Goal: Task Accomplishment & Management: Complete application form

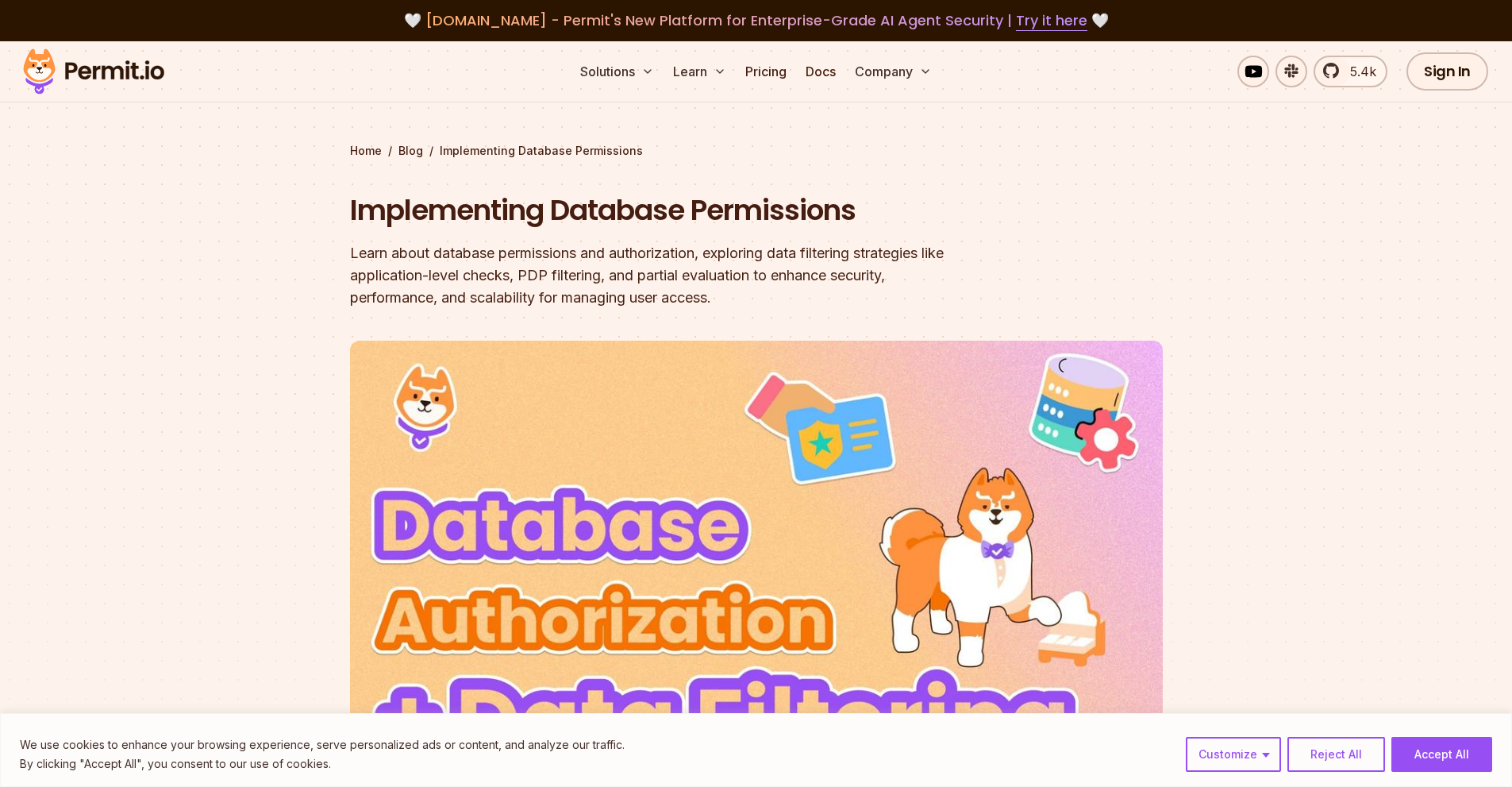
click at [103, 73] on img at bounding box center [93, 71] width 155 height 54
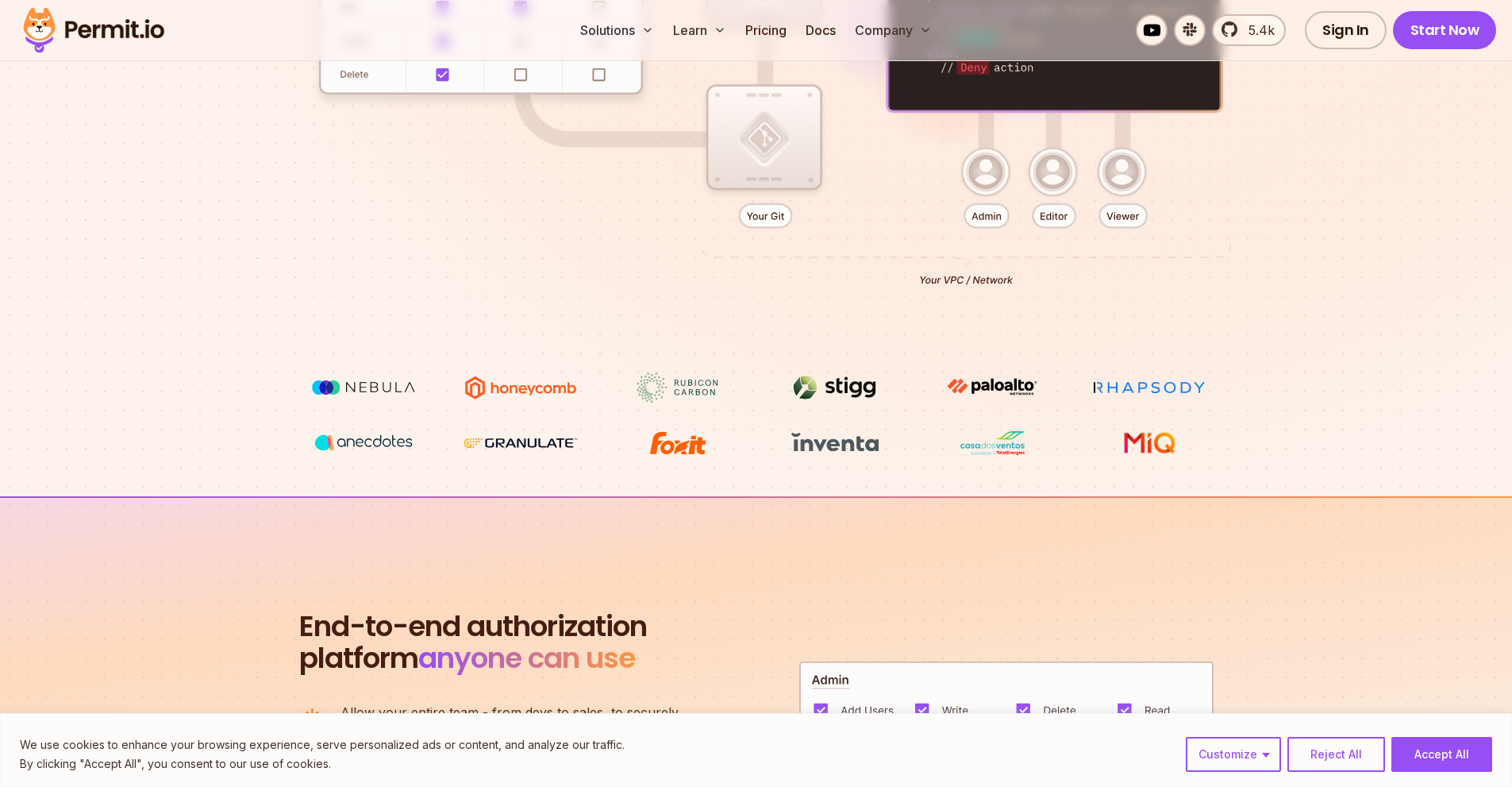
scroll to position [476, 0]
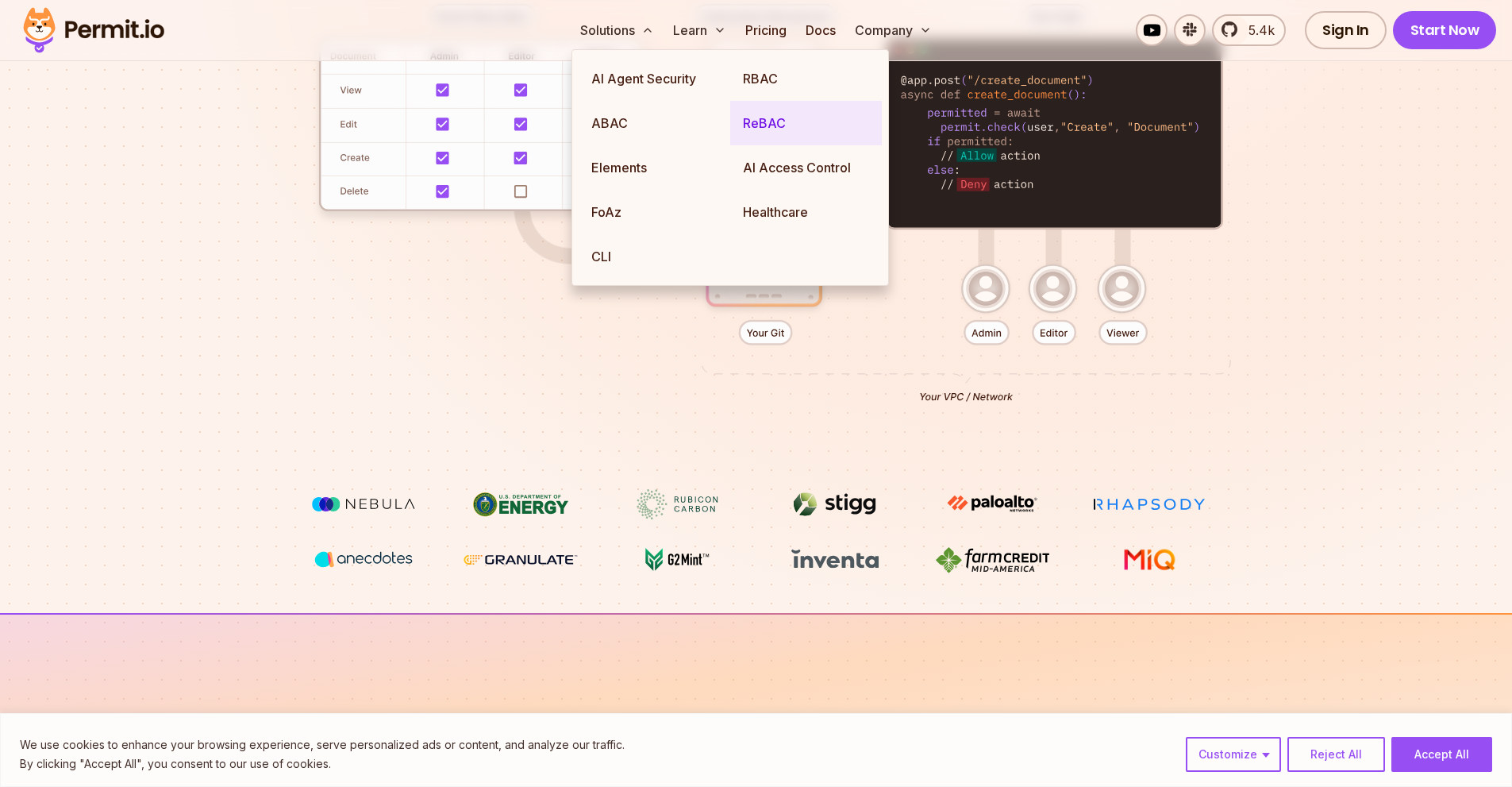
click at [760, 115] on link "ReBAC" at bounding box center [806, 123] width 151 height 45
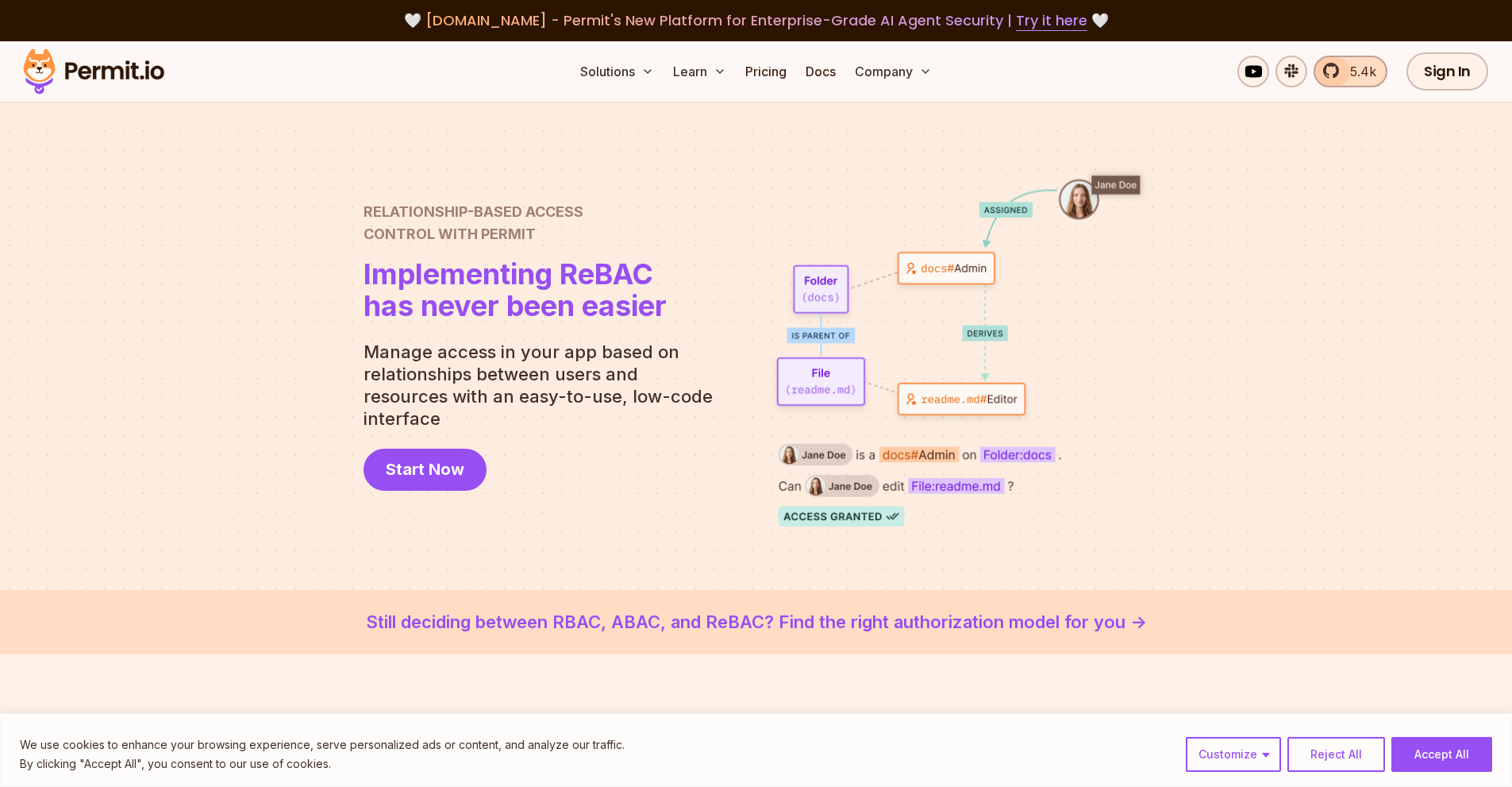
click at [1352, 69] on span "5.4k" at bounding box center [1358, 71] width 35 height 19
click at [814, 66] on link "Docs" at bounding box center [820, 71] width 43 height 31
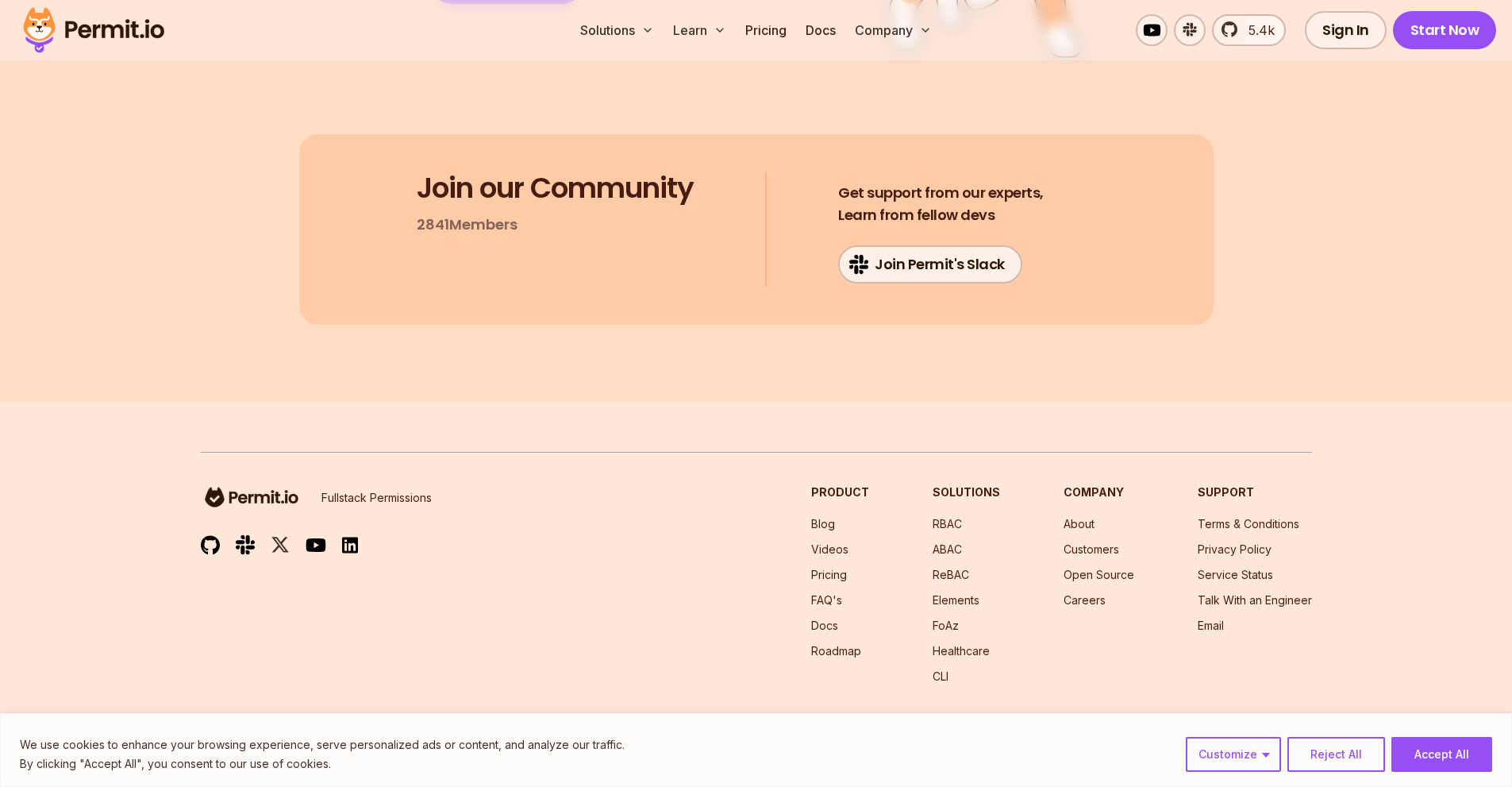
scroll to position [8442, 0]
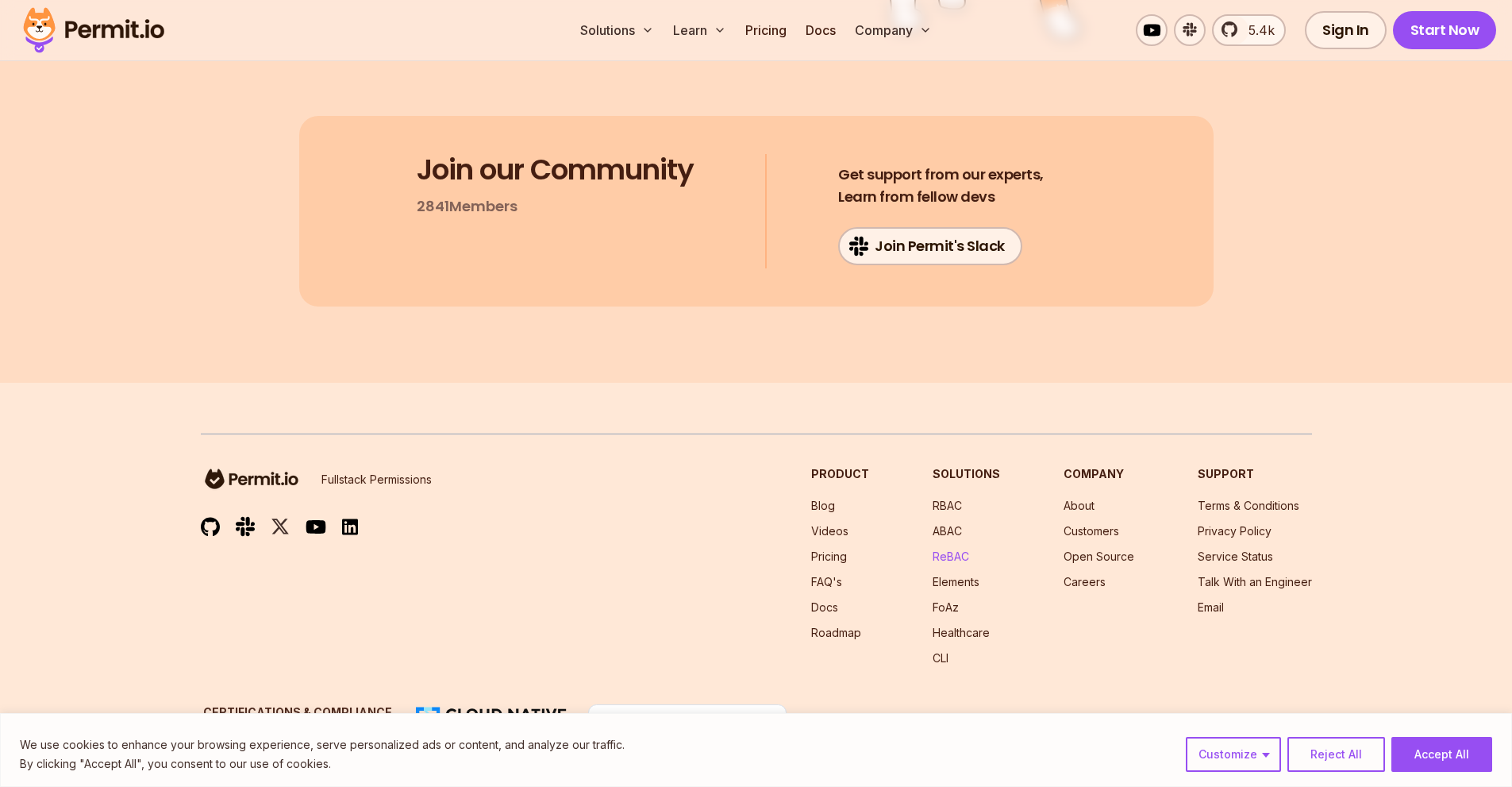
click at [958, 550] on link "ReBAC" at bounding box center [951, 556] width 36 height 13
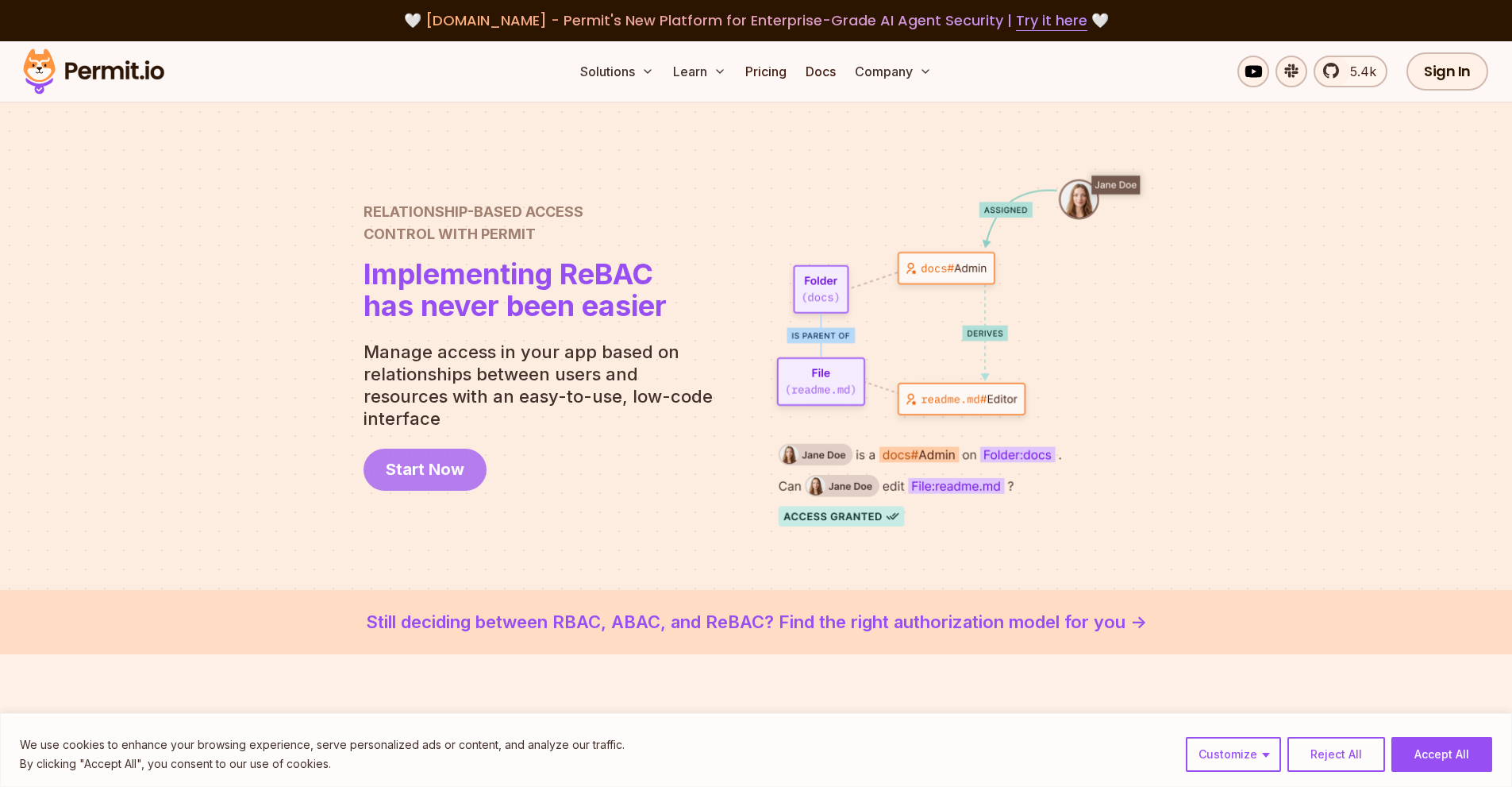
click at [450, 458] on span "Start Now" at bounding box center [425, 469] width 78 height 22
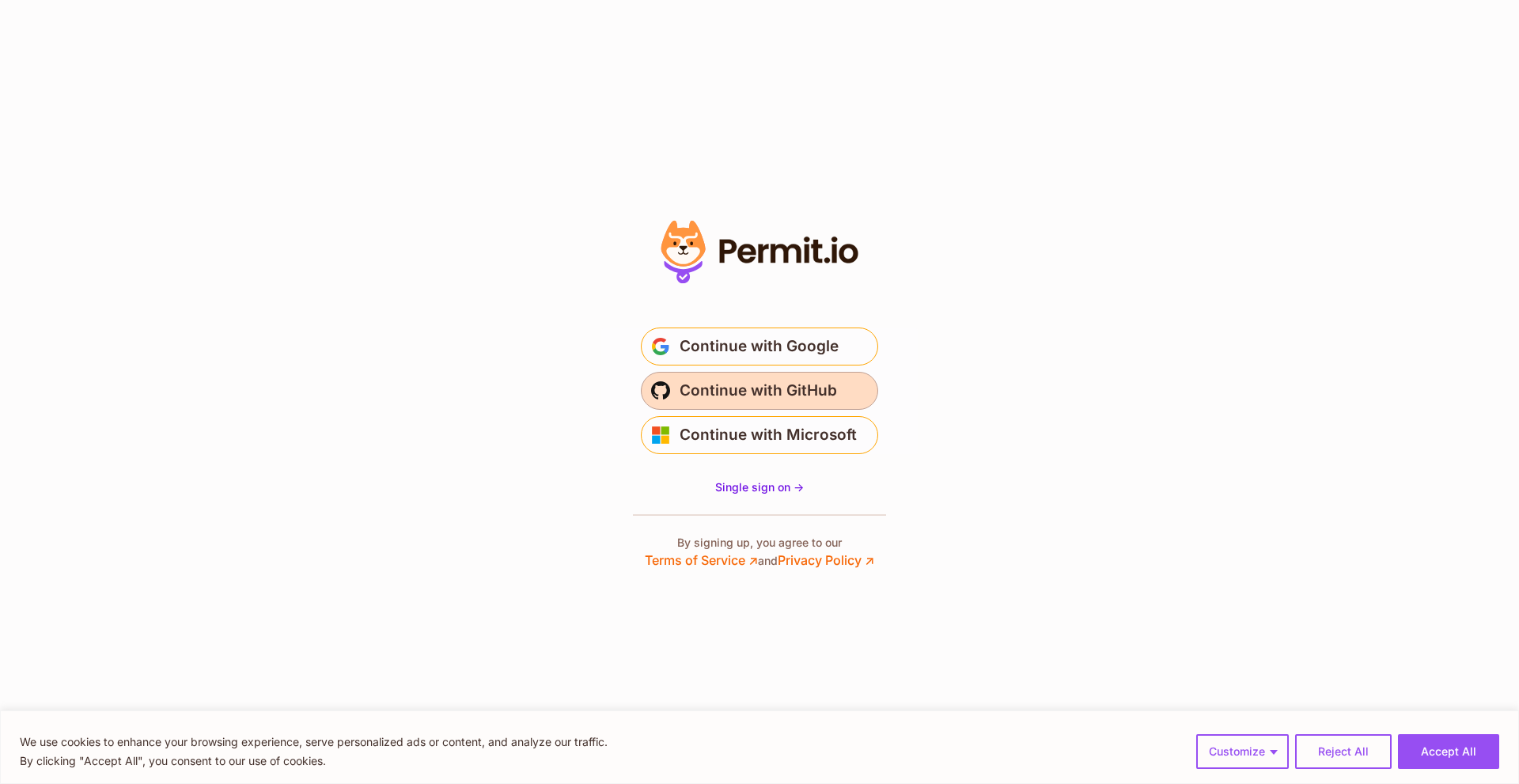
click at [757, 385] on span "Continue with GitHub" at bounding box center [759, 390] width 158 height 26
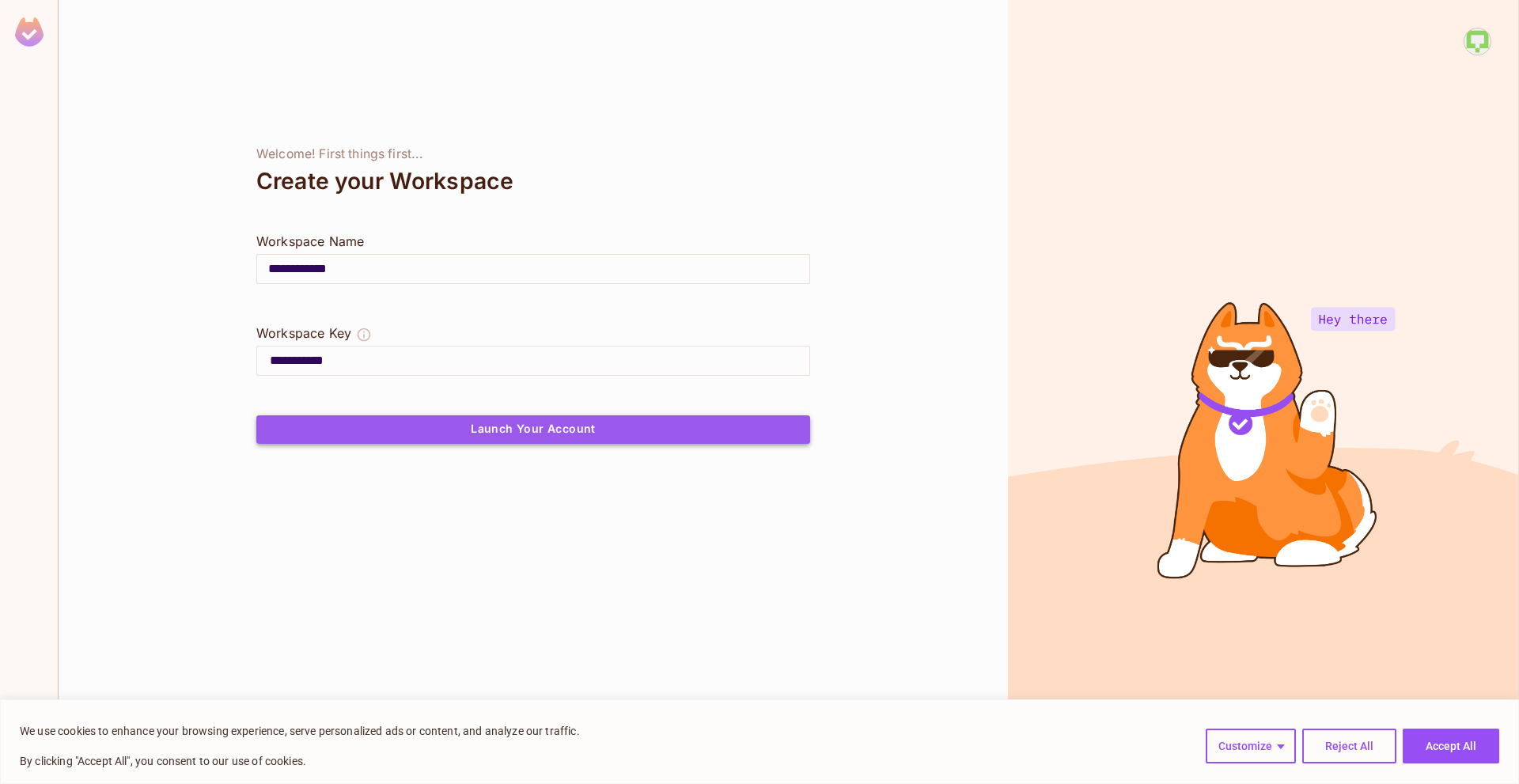
click at [547, 433] on button "Launch Your Account" at bounding box center [533, 429] width 553 height 28
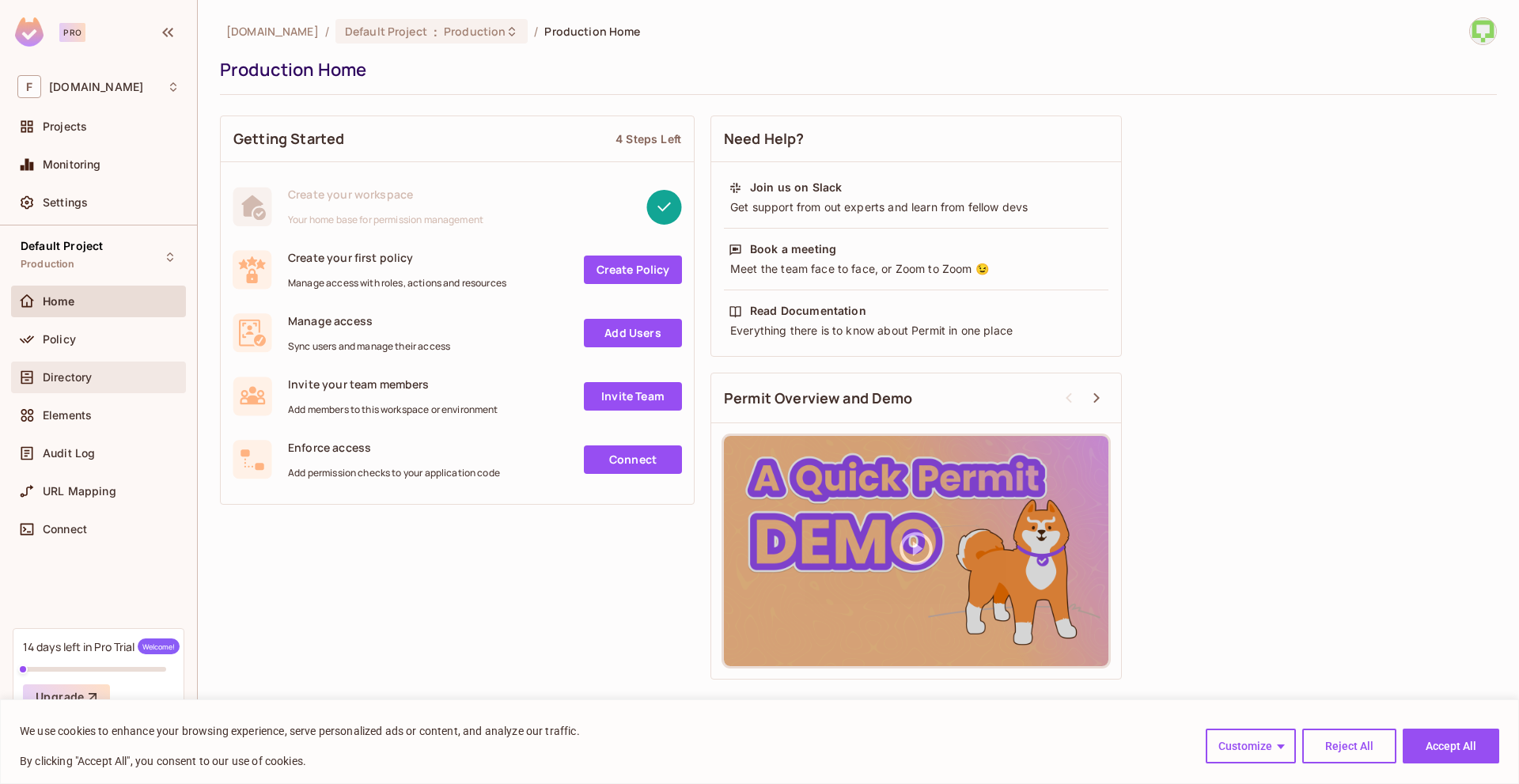
click at [84, 375] on span "Directory" at bounding box center [67, 377] width 49 height 12
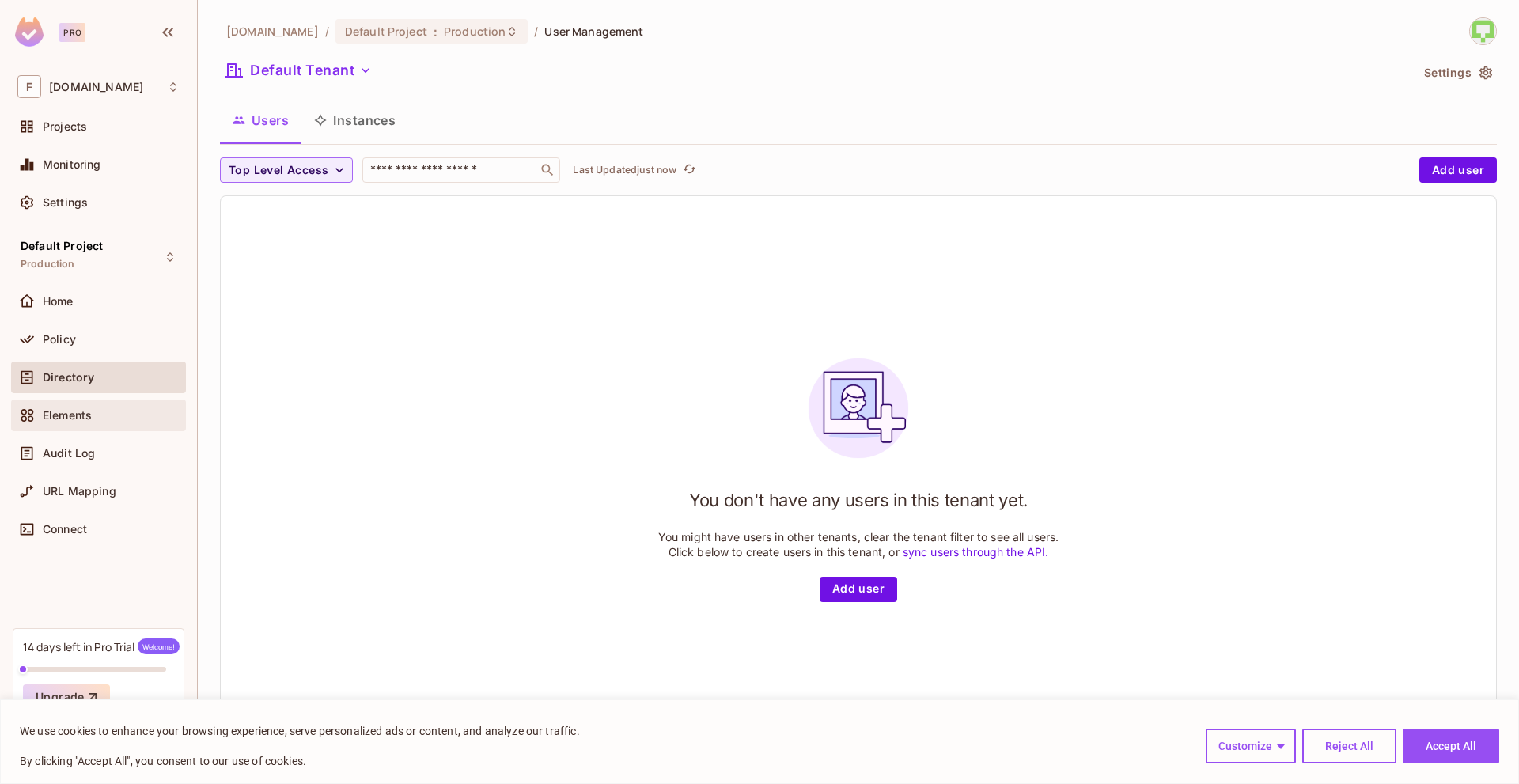
click at [84, 413] on span "Elements" at bounding box center [67, 415] width 49 height 12
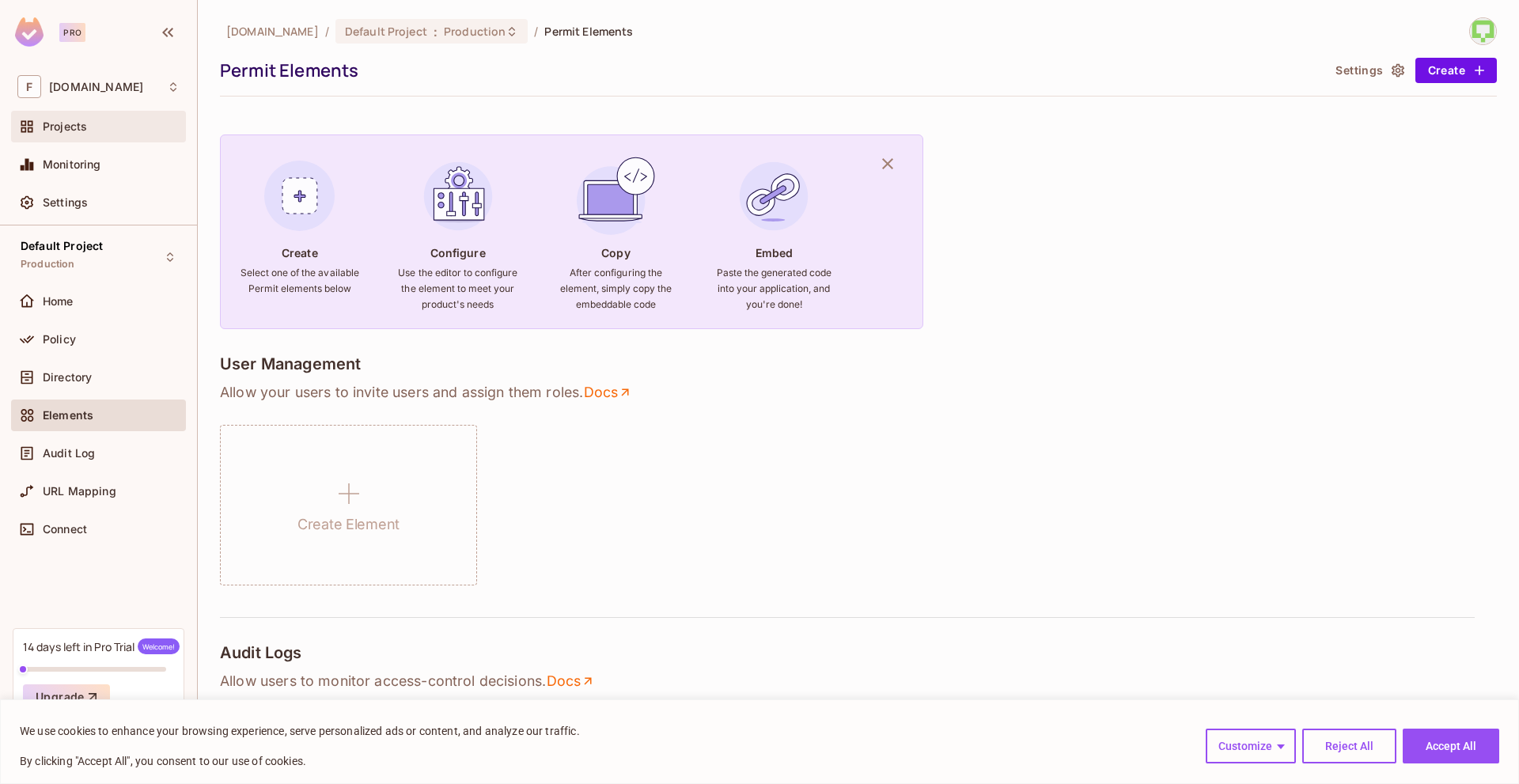
click at [75, 131] on span "Projects" at bounding box center [65, 126] width 45 height 12
